Goal: Find specific page/section: Find specific page/section

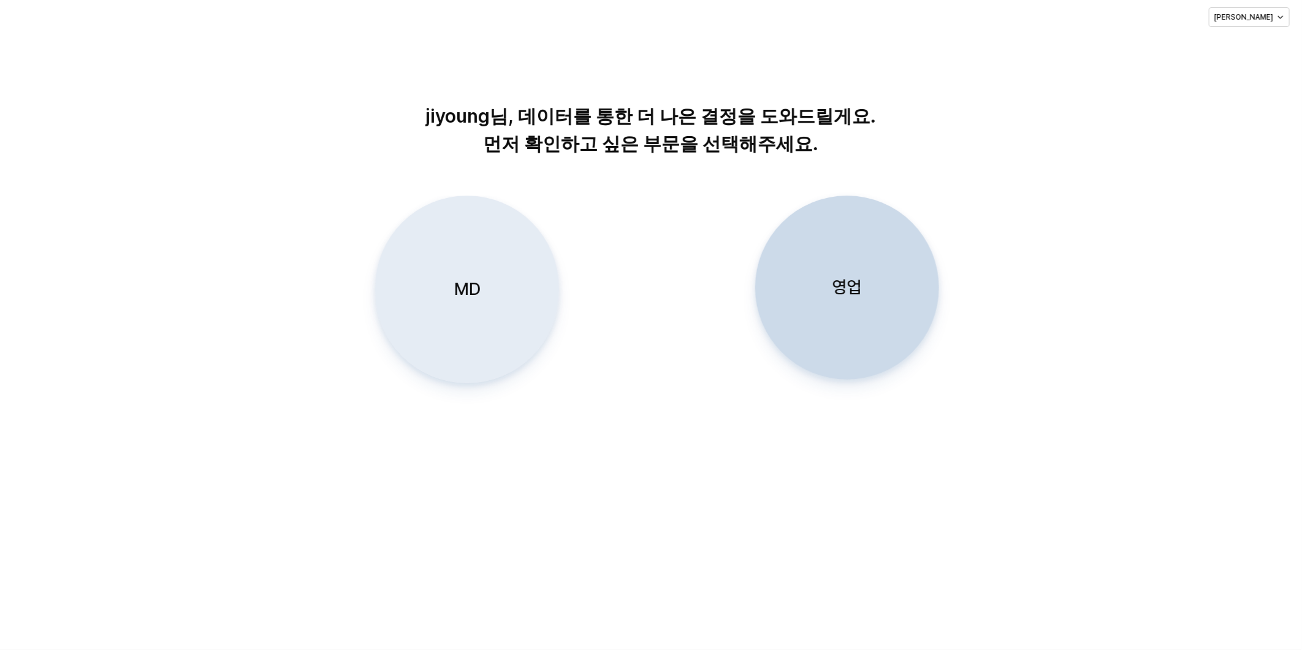
click at [487, 296] on div "MD" at bounding box center [467, 289] width 173 height 186
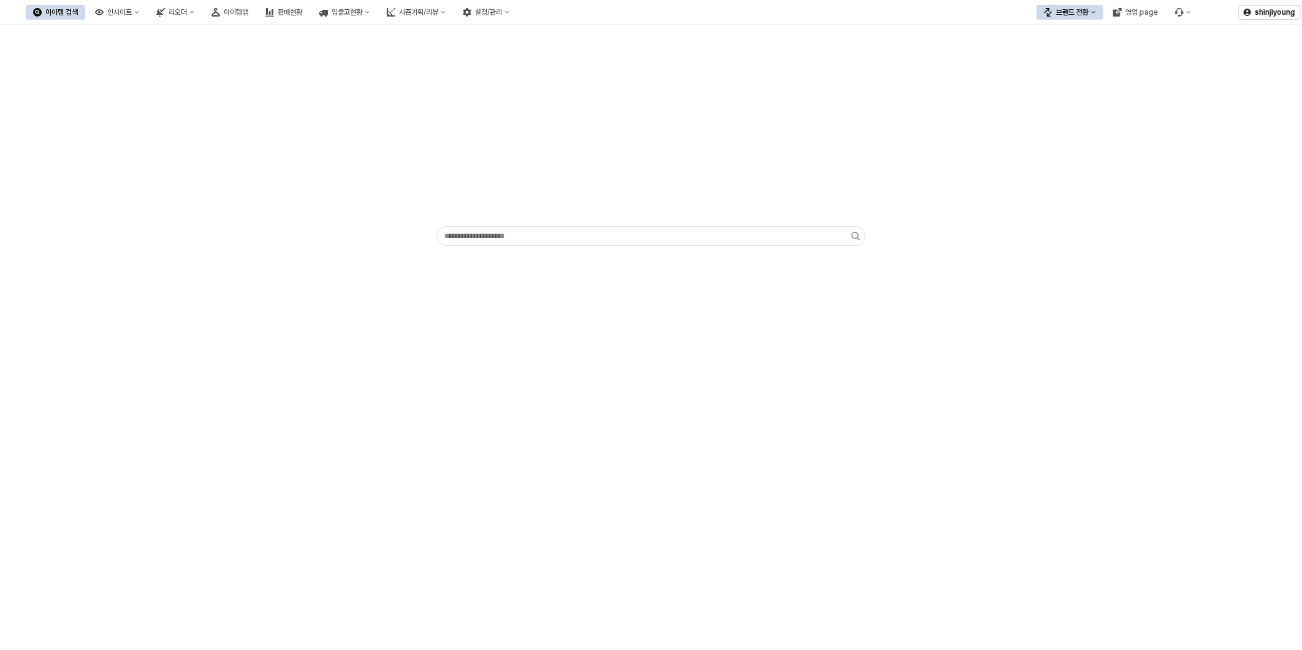
click at [613, 347] on div "App Frame" at bounding box center [651, 337] width 1302 height 625
click at [441, 444] on div "App Frame" at bounding box center [651, 337] width 1302 height 625
drag, startPoint x: 300, startPoint y: 440, endPoint x: 302, endPoint y: 377, distance: 63.2
click at [300, 432] on div "App Frame" at bounding box center [651, 337] width 1302 height 625
click at [202, 15] on button "리오더" at bounding box center [175, 12] width 53 height 15
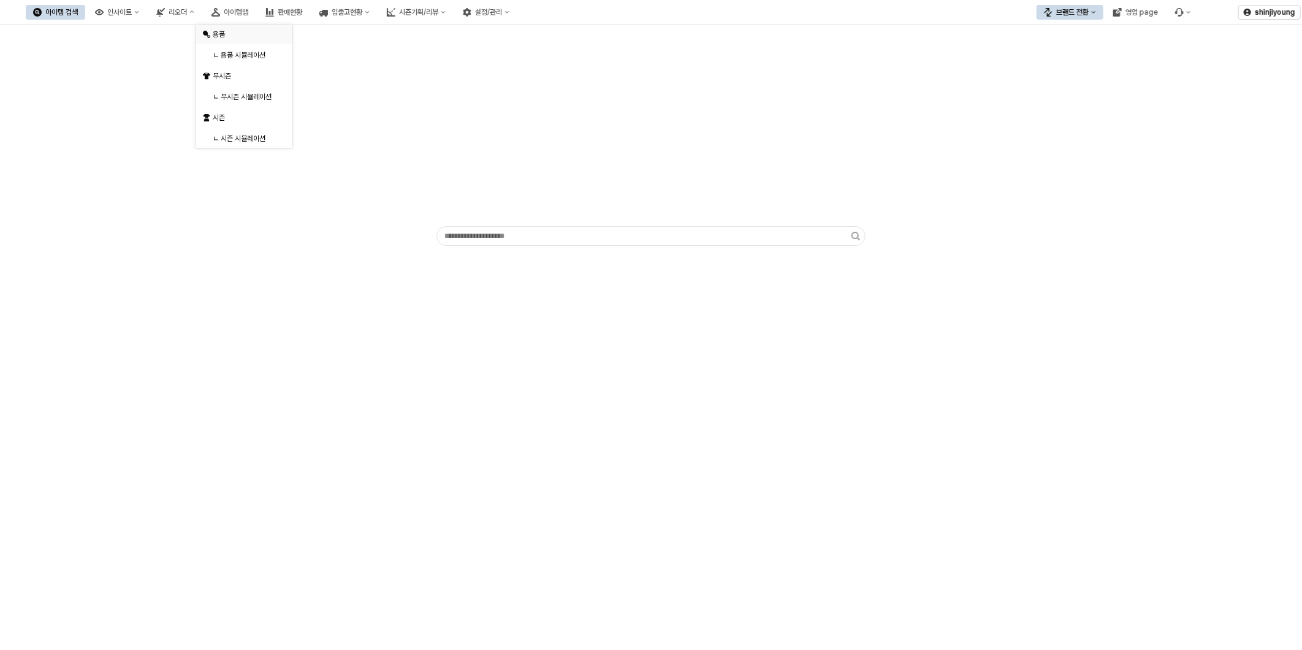
click at [218, 33] on div "용품" at bounding box center [245, 34] width 65 height 10
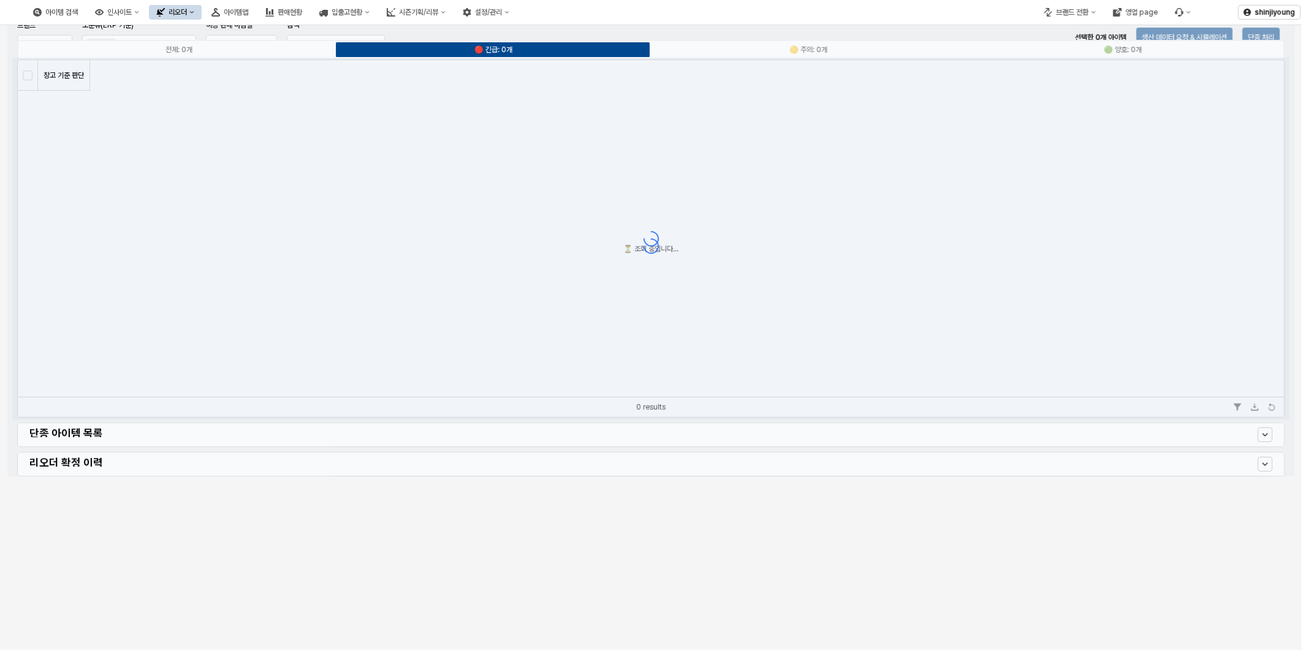
type input "**********"
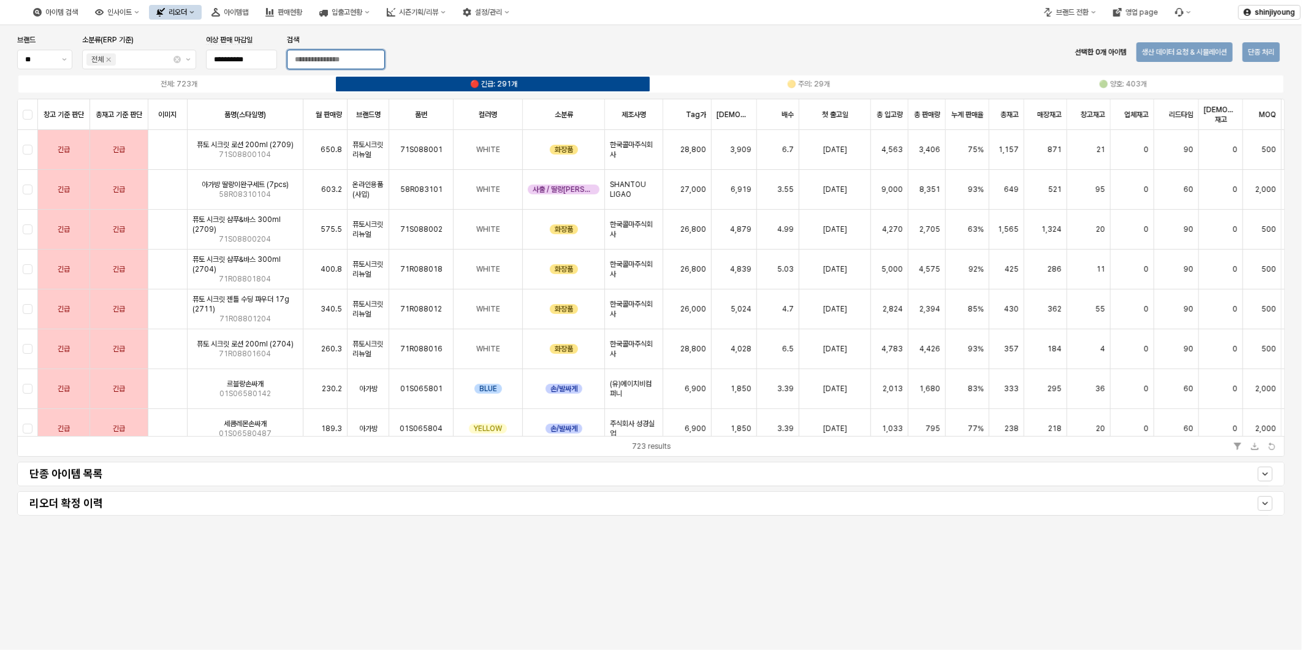
click at [340, 63] on input "검색" at bounding box center [336, 59] width 97 height 18
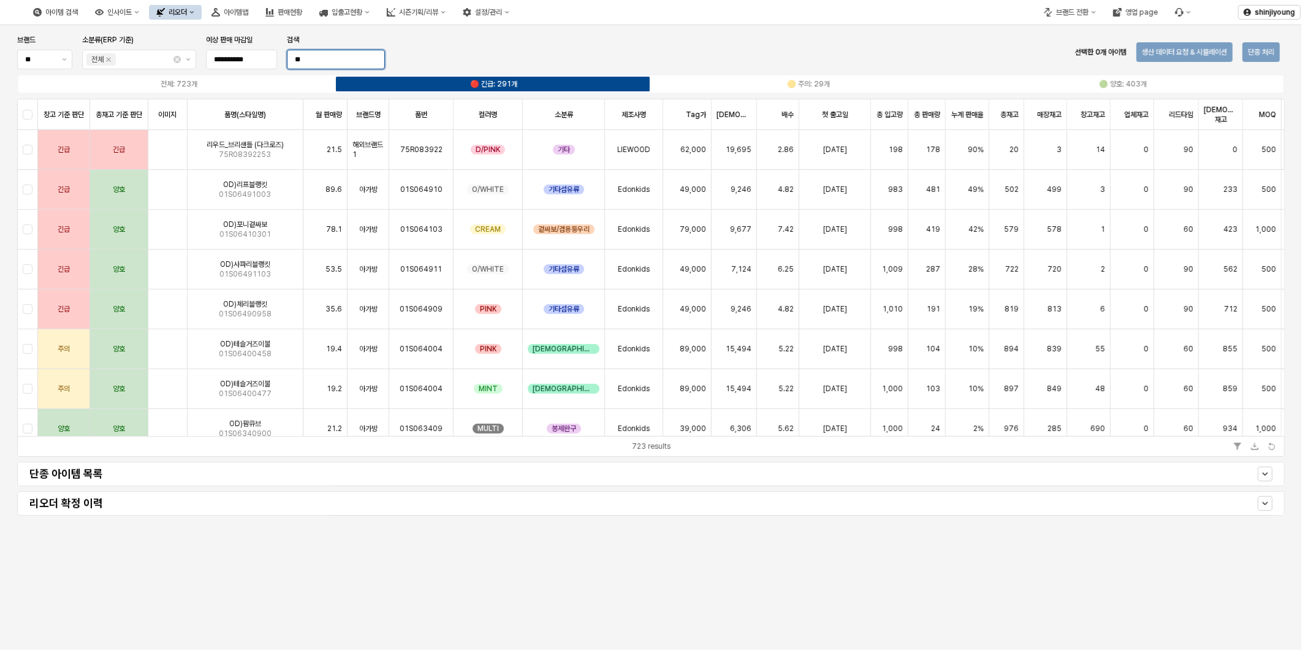
type input "*"
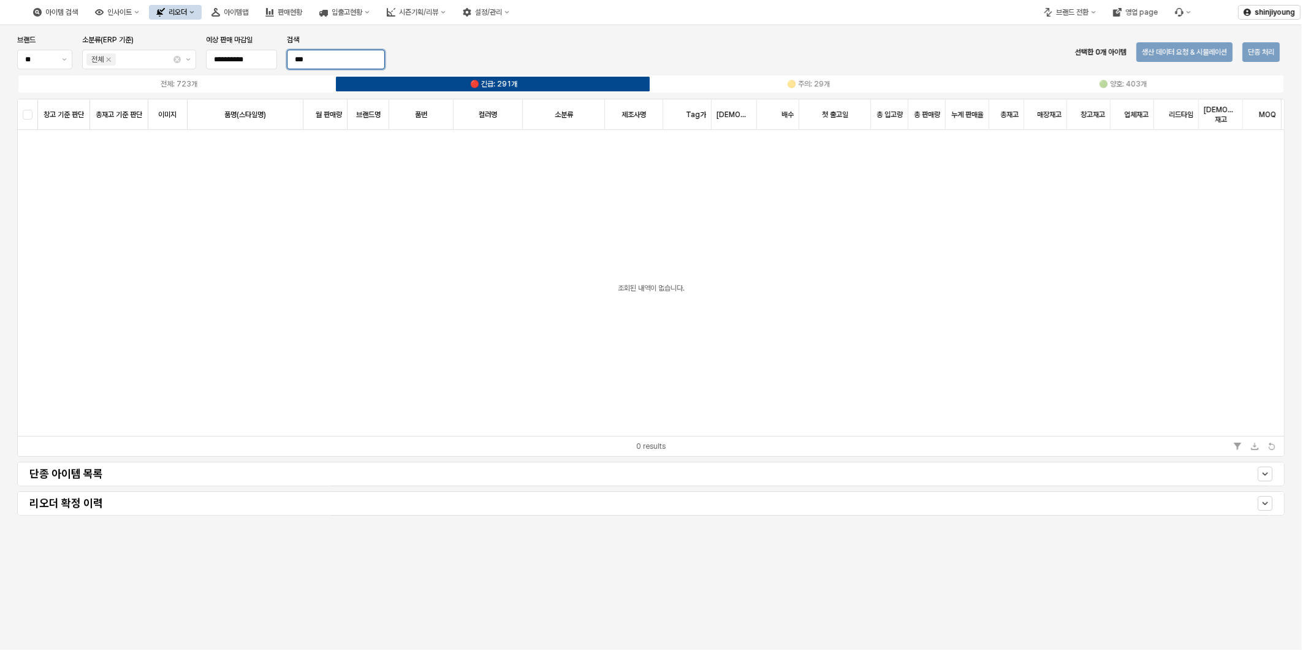
type input "***"
